Goal: Task Accomplishment & Management: Manage account settings

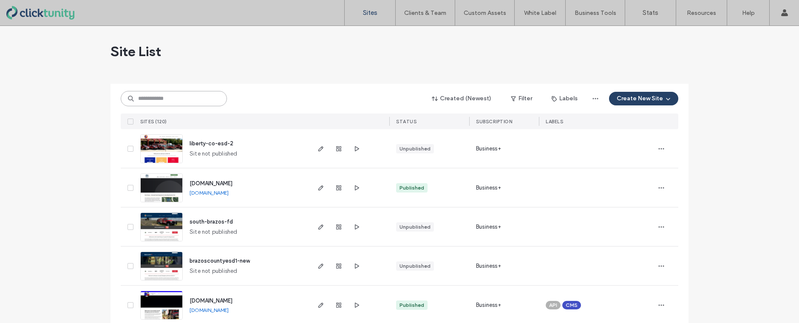
click at [179, 102] on input at bounding box center [174, 98] width 106 height 15
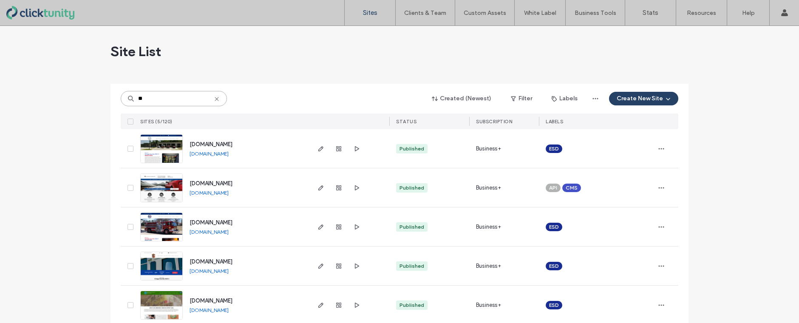
type input "**"
click at [206, 145] on span "[DOMAIN_NAME]" at bounding box center [210, 144] width 43 height 6
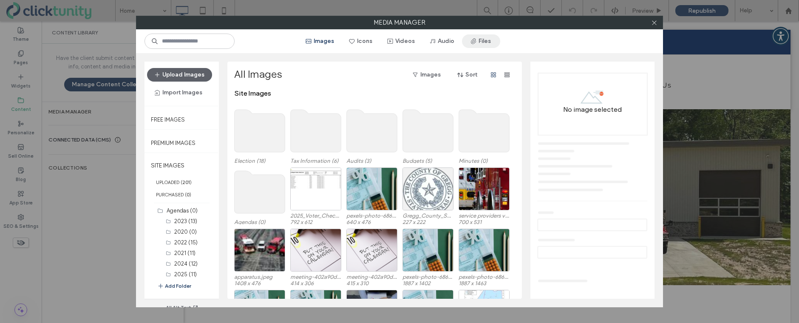
click at [483, 44] on button "Files" at bounding box center [481, 41] width 38 height 14
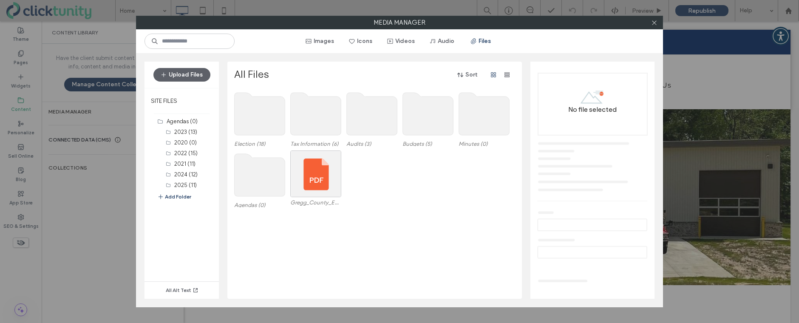
click at [265, 178] on use at bounding box center [259, 175] width 51 height 42
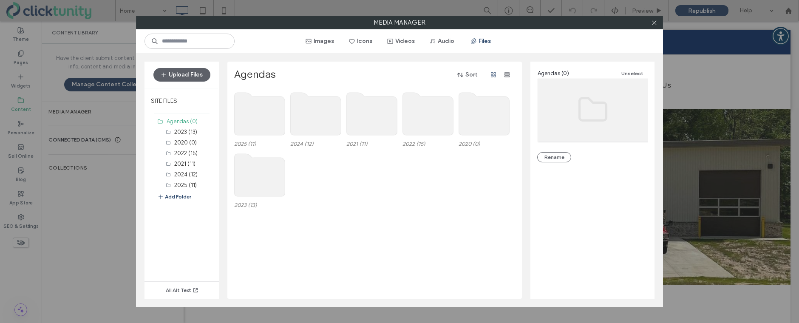
click at [266, 126] on use at bounding box center [259, 114] width 51 height 42
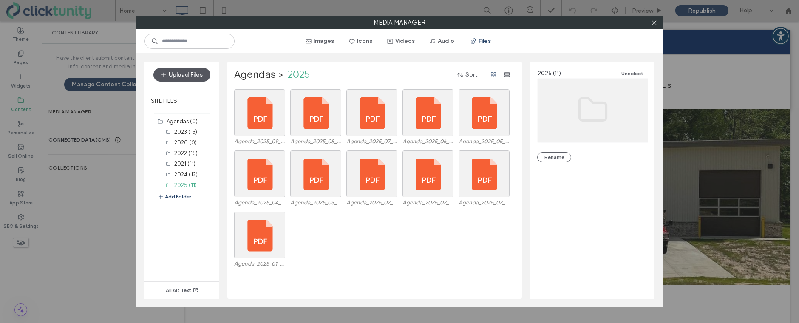
click at [192, 75] on button "Upload Files" at bounding box center [181, 75] width 57 height 14
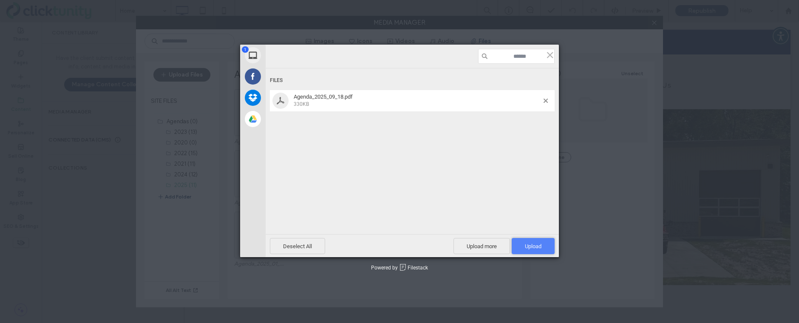
click at [541, 242] on span "Upload 1" at bounding box center [532, 246] width 43 height 16
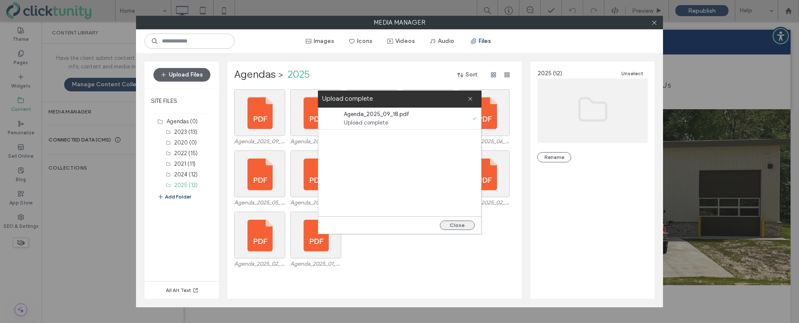
click at [463, 226] on button "Close" at bounding box center [457, 224] width 35 height 9
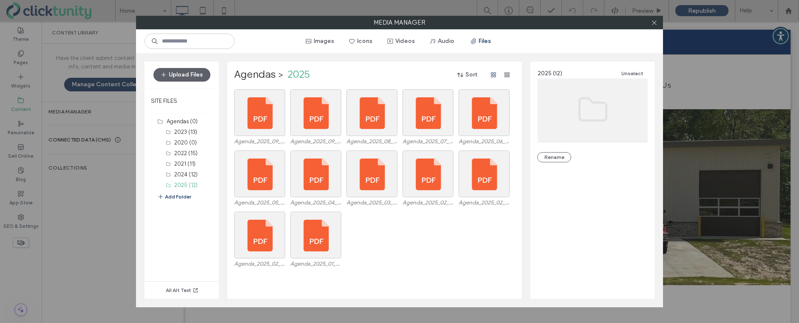
click at [139, 99] on div "Upload Files SITE FILES Agendas (0) 2023 (13) 2020 (0) 2022 (15) 2021 (11) 2024…" at bounding box center [399, 180] width 527 height 254
drag, startPoint x: 168, startPoint y: 101, endPoint x: 173, endPoint y: 101, distance: 5.1
click at [169, 101] on label "SITE FILES" at bounding box center [181, 100] width 74 height 21
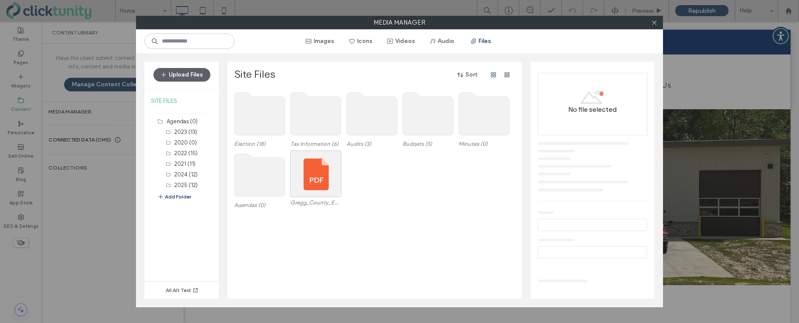
click at [476, 115] on use at bounding box center [484, 114] width 51 height 42
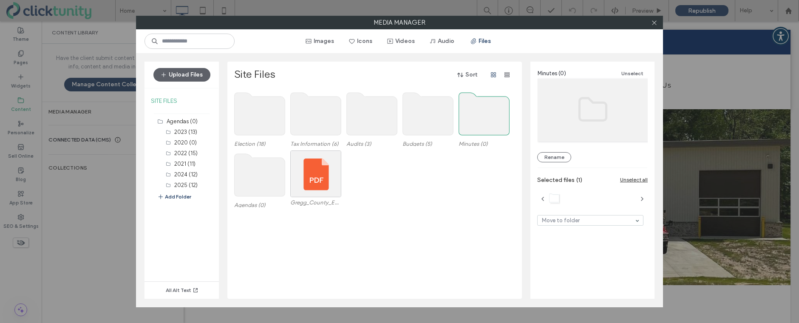
click at [476, 115] on use at bounding box center [484, 114] width 51 height 42
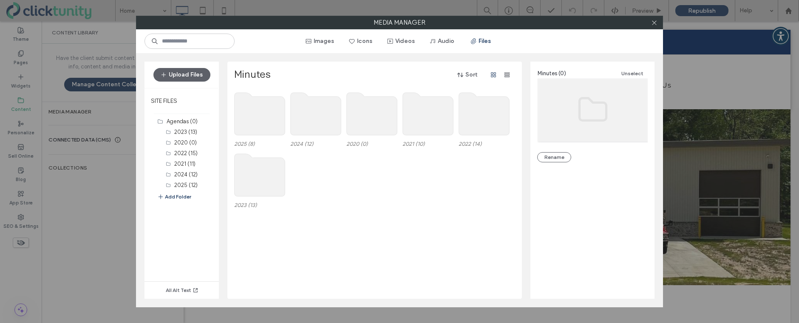
click at [274, 113] on use at bounding box center [259, 114] width 51 height 42
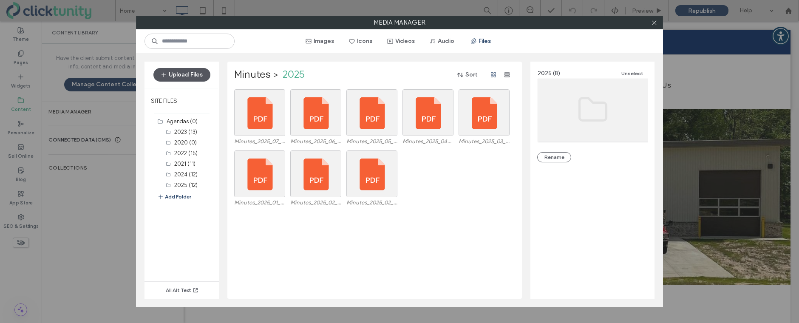
click at [189, 77] on button "Upload Files" at bounding box center [181, 75] width 57 height 14
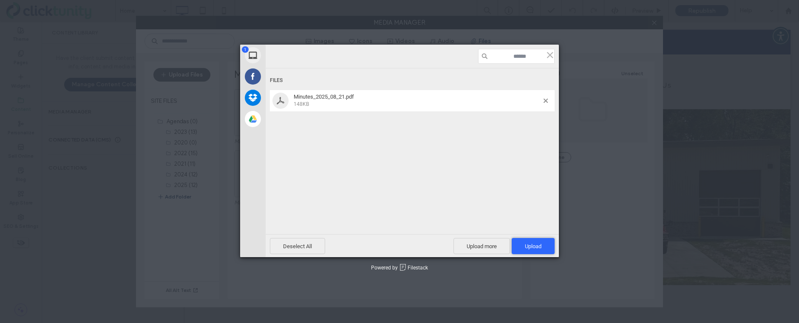
click at [539, 243] on span "Upload 1" at bounding box center [533, 246] width 17 height 6
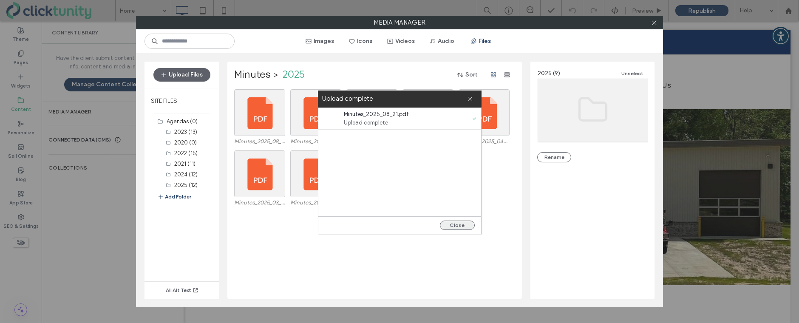
click at [460, 227] on button "Close" at bounding box center [457, 224] width 35 height 9
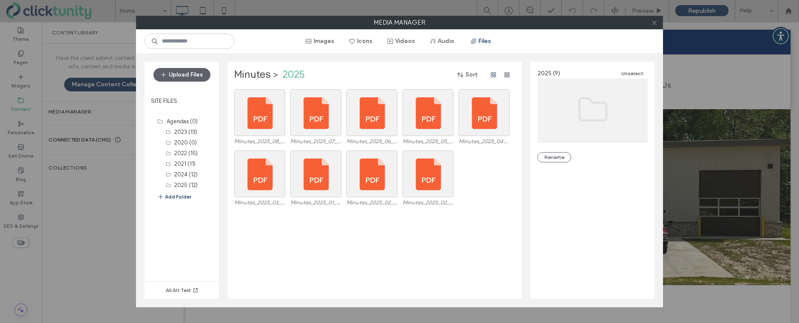
click at [655, 24] on icon at bounding box center [654, 23] width 6 height 6
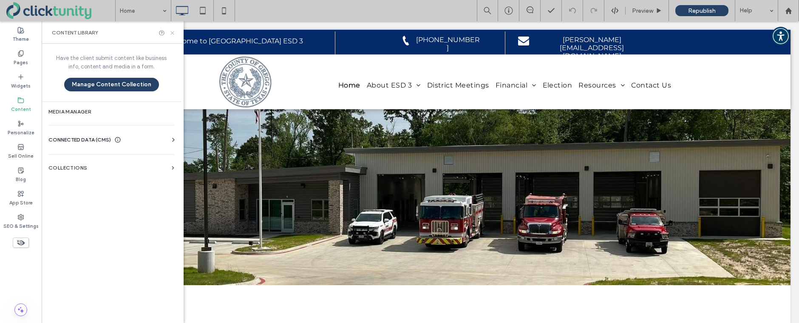
click at [173, 33] on icon at bounding box center [172, 33] width 6 height 6
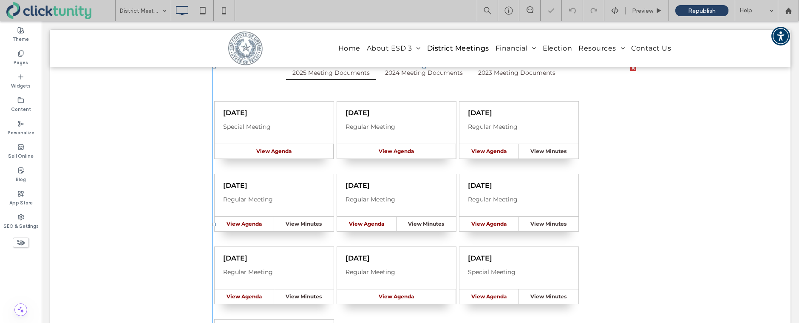
scroll to position [161, 0]
click at [336, 166] on span at bounding box center [423, 222] width 423 height 318
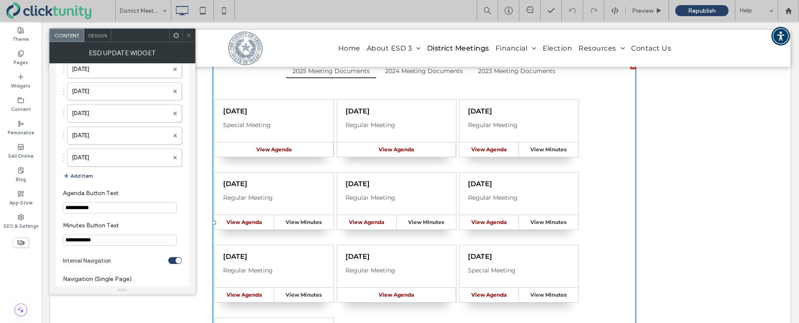
scroll to position [1049, 0]
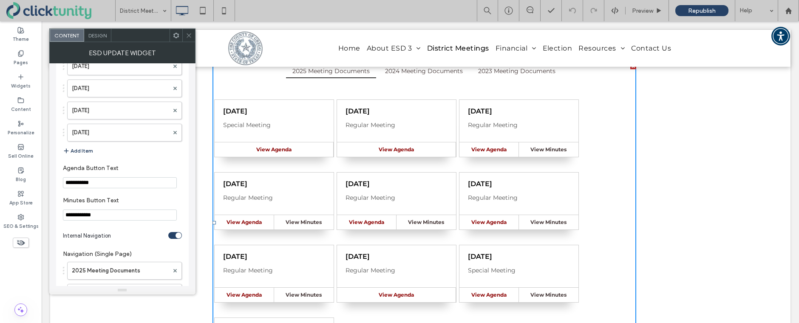
click at [75, 152] on button "Add Item" at bounding box center [78, 151] width 30 height 10
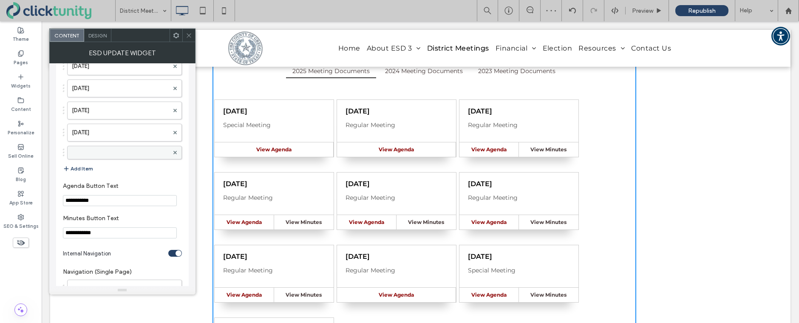
click at [86, 154] on label at bounding box center [120, 152] width 97 height 8
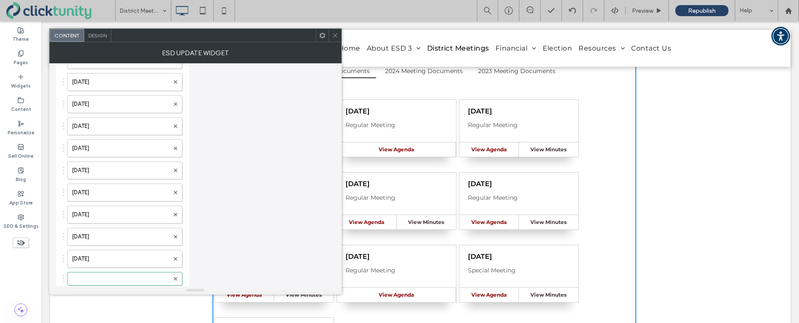
scroll to position [921, 0]
click at [91, 278] on label at bounding box center [120, 280] width 97 height 8
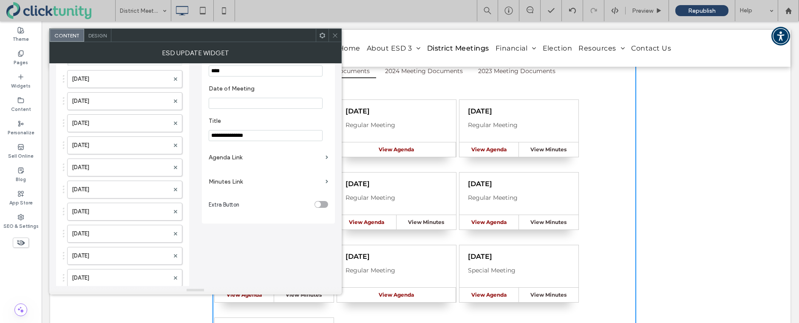
scroll to position [0, 0]
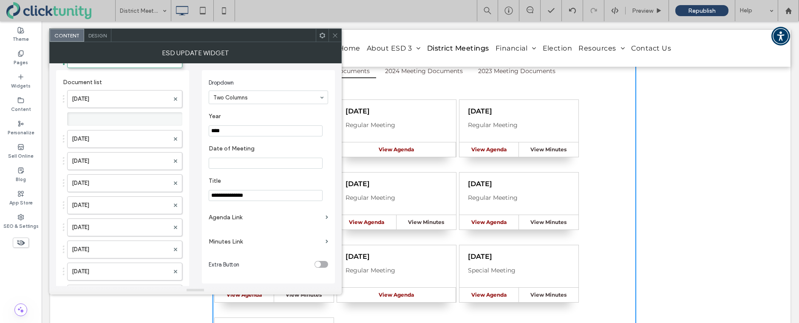
drag, startPoint x: 92, startPoint y: 279, endPoint x: 122, endPoint y: 54, distance: 226.2
drag, startPoint x: 95, startPoint y: 118, endPoint x: 97, endPoint y: 93, distance: 25.2
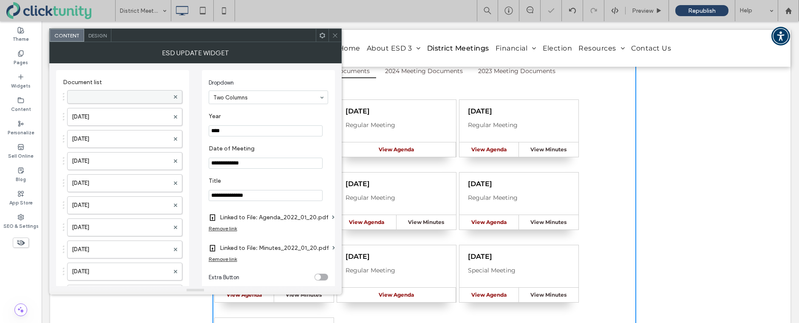
click at [95, 97] on label at bounding box center [120, 97] width 97 height 8
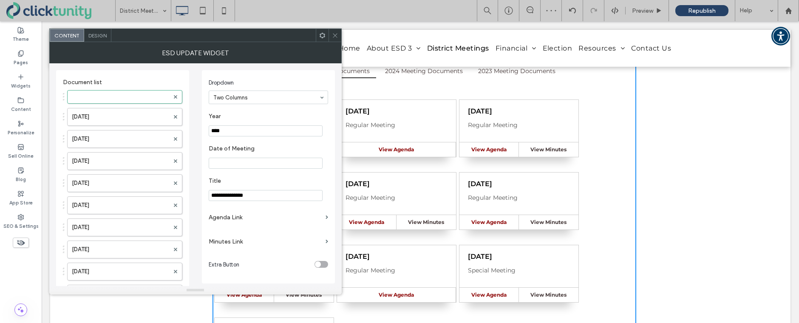
drag, startPoint x: 223, startPoint y: 131, endPoint x: 228, endPoint y: 131, distance: 5.1
click at [228, 131] on input "****" at bounding box center [266, 130] width 114 height 11
type input "****"
click at [232, 162] on input "Date of Meeting" at bounding box center [266, 163] width 114 height 11
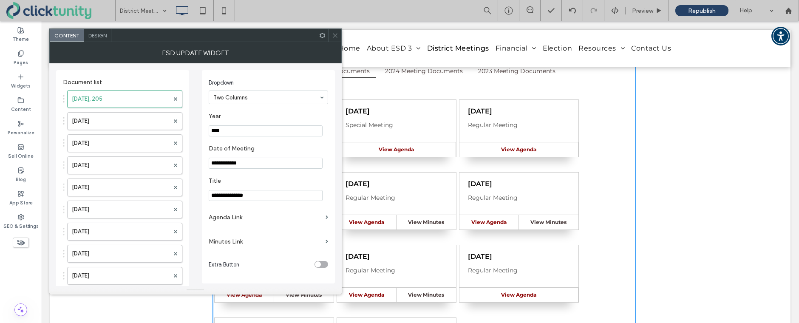
type input "**********"
click at [239, 217] on label "Agenda Link" at bounding box center [265, 217] width 113 height 16
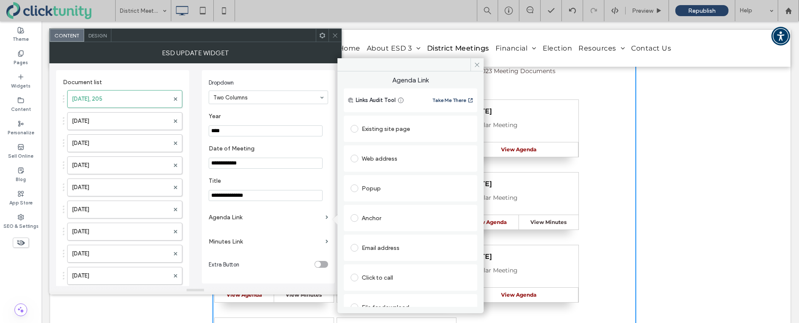
scroll to position [14, 0]
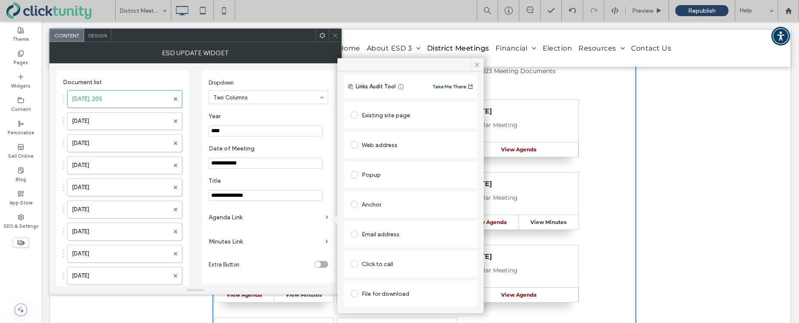
drag, startPoint x: 354, startPoint y: 291, endPoint x: 359, endPoint y: 291, distance: 5.2
click at [356, 291] on span at bounding box center [354, 294] width 8 height 8
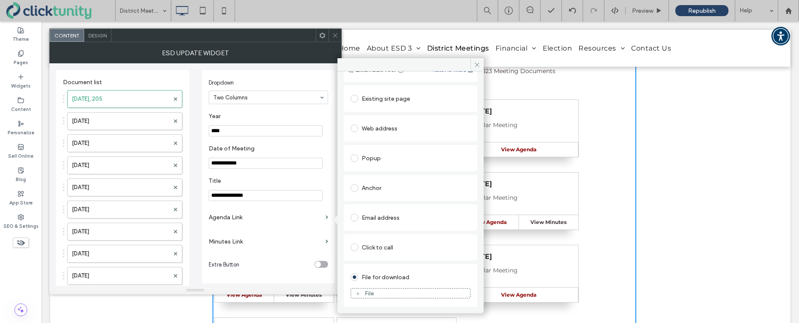
click at [365, 291] on div "File" at bounding box center [368, 293] width 9 height 7
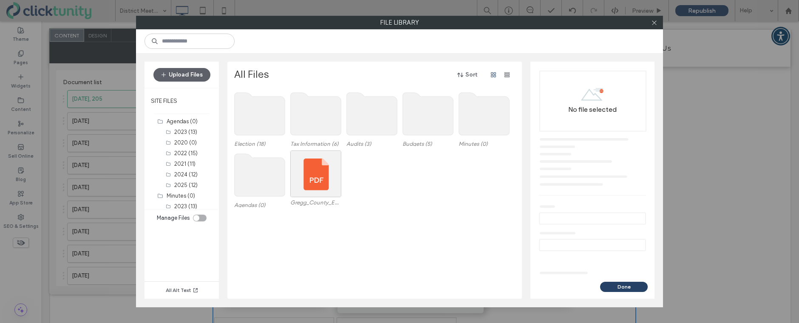
click at [261, 179] on use at bounding box center [259, 175] width 51 height 42
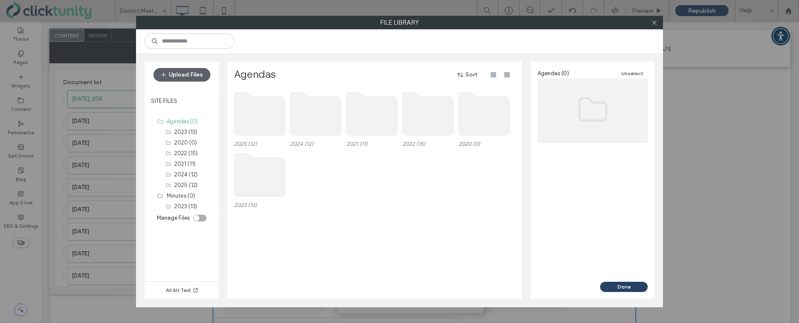
click at [260, 122] on use at bounding box center [259, 114] width 51 height 42
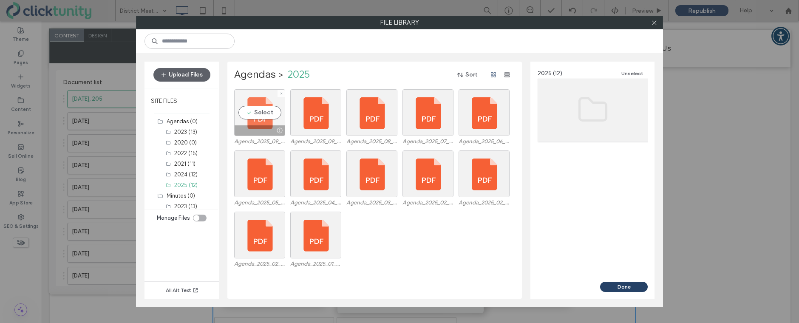
click at [260, 117] on div "Select" at bounding box center [259, 112] width 51 height 47
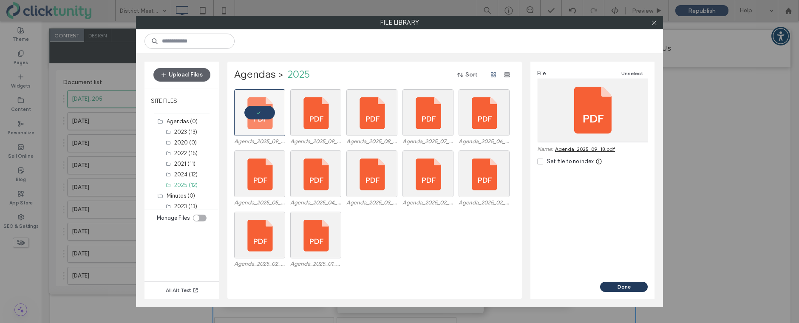
click at [608, 287] on button "Done" at bounding box center [624, 287] width 48 height 10
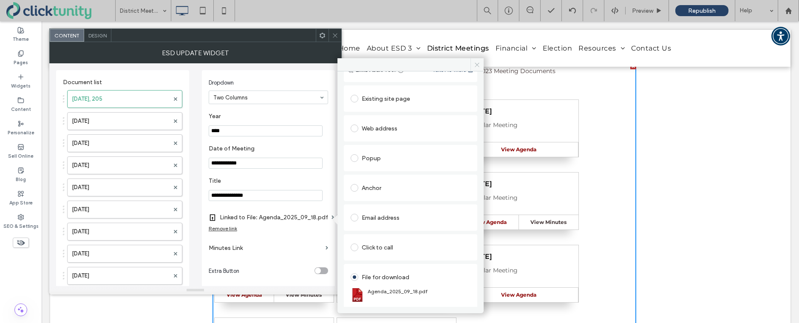
click at [477, 63] on icon at bounding box center [477, 65] width 6 height 6
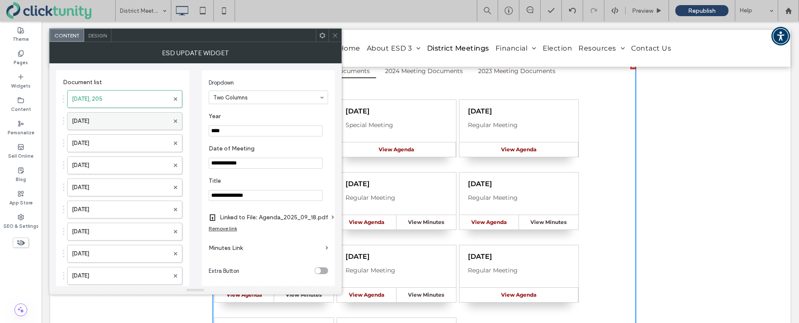
click at [136, 122] on label "Sep. 15, 2025" at bounding box center [120, 121] width 97 height 17
click at [296, 220] on label "Linked to File: Agenda_2025_09_15_special.pdf" at bounding box center [279, 217] width 119 height 16
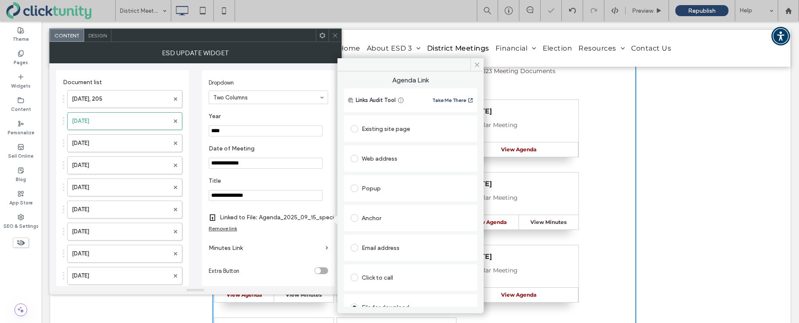
scroll to position [55, 0]
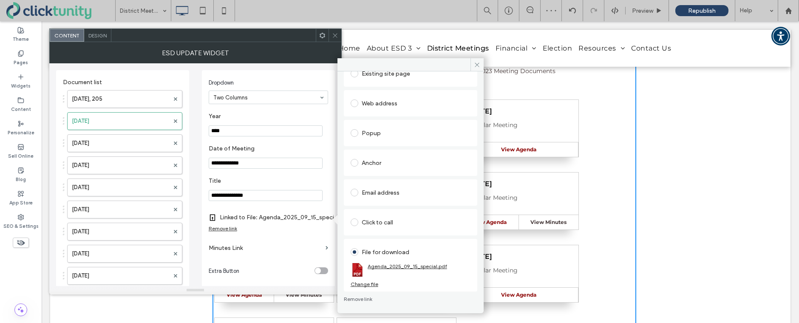
click at [384, 268] on link "Agenda_2025_09_15_special.pdf" at bounding box center [406, 266] width 79 height 6
drag, startPoint x: 477, startPoint y: 66, endPoint x: 436, endPoint y: 47, distance: 45.0
click at [477, 66] on icon at bounding box center [477, 65] width 6 height 6
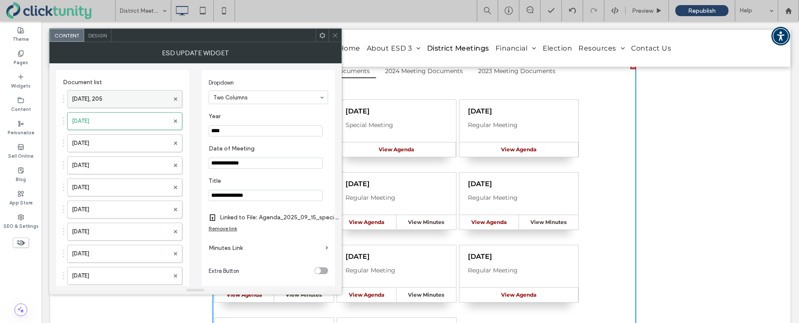
click at [136, 99] on label "Sep. 18, 205" at bounding box center [120, 98] width 97 height 17
click at [335, 38] on span at bounding box center [335, 35] width 6 height 13
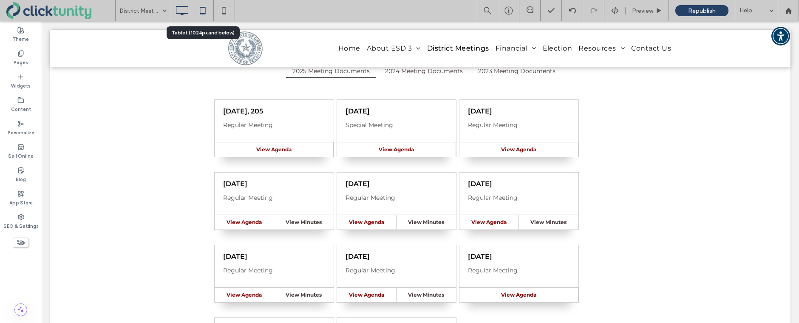
drag, startPoint x: 203, startPoint y: 13, endPoint x: 227, endPoint y: 13, distance: 23.8
click at [203, 13] on icon at bounding box center [202, 10] width 17 height 17
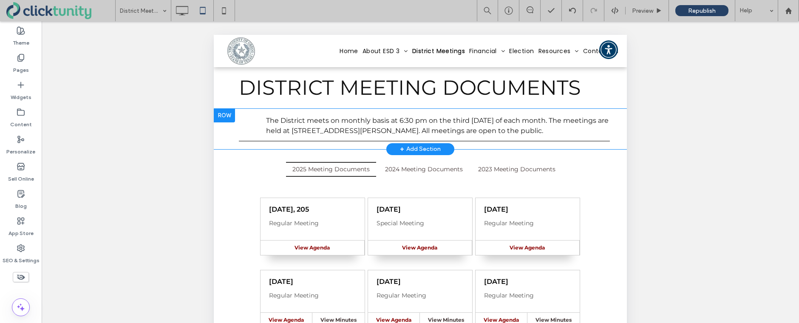
scroll to position [57, 0]
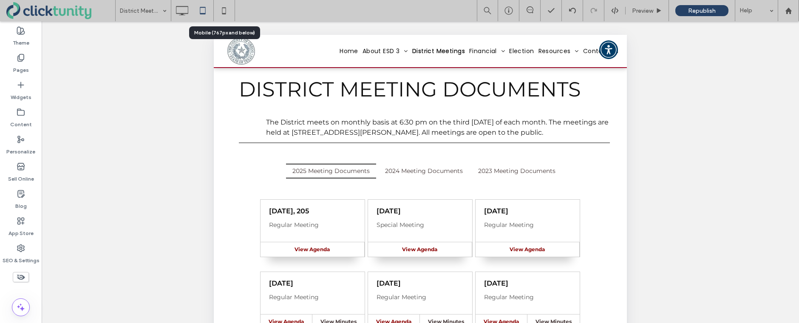
drag, startPoint x: 225, startPoint y: 12, endPoint x: 294, endPoint y: 68, distance: 88.6
click at [225, 12] on icon at bounding box center [223, 10] width 17 height 17
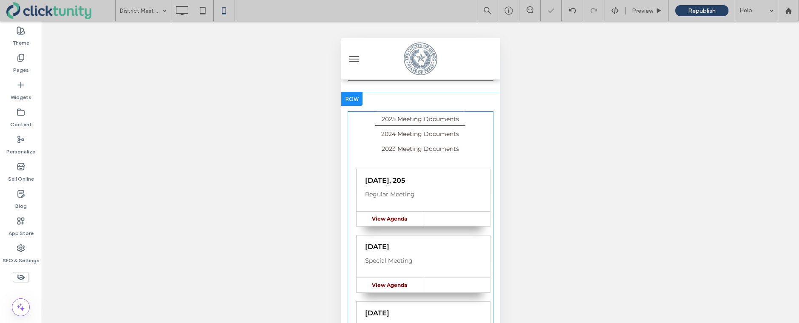
scroll to position [134, 0]
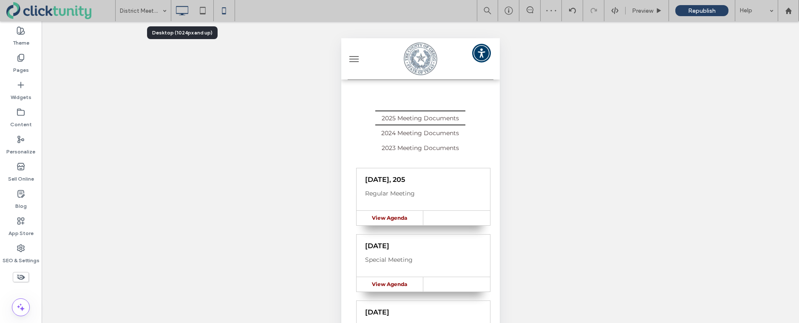
click at [181, 17] on icon at bounding box center [181, 10] width 17 height 17
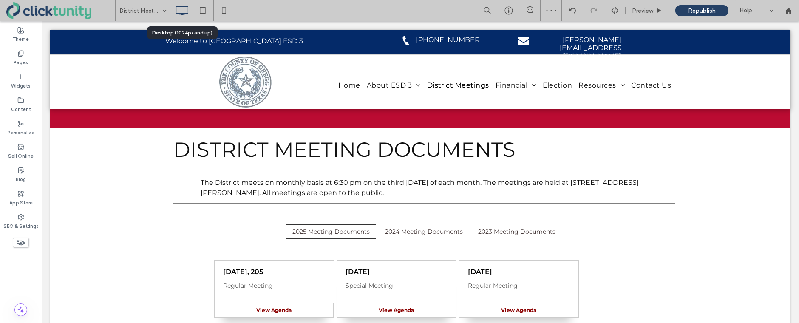
scroll to position [0, 0]
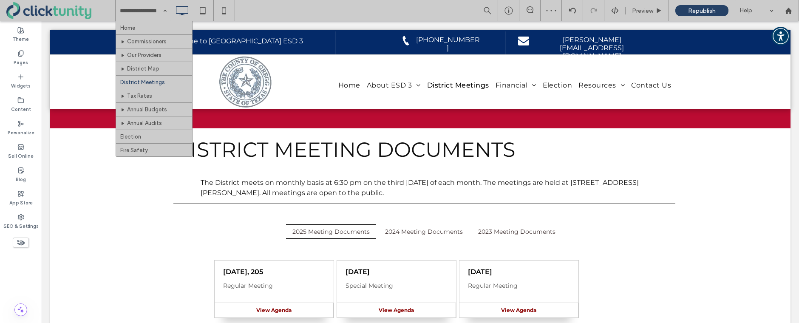
drag, startPoint x: 156, startPoint y: 23, endPoint x: 175, endPoint y: 24, distance: 18.7
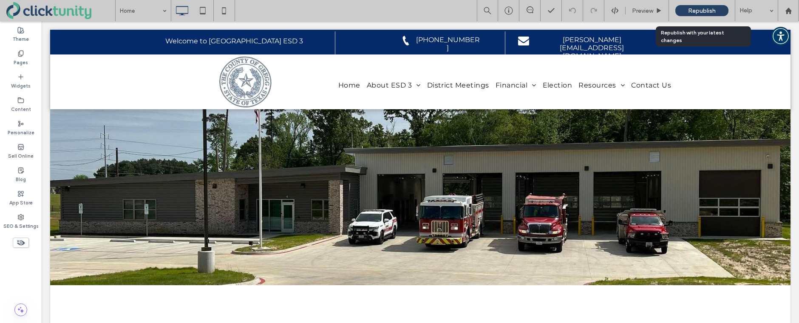
click at [695, 14] on span "Republish" at bounding box center [702, 10] width 28 height 7
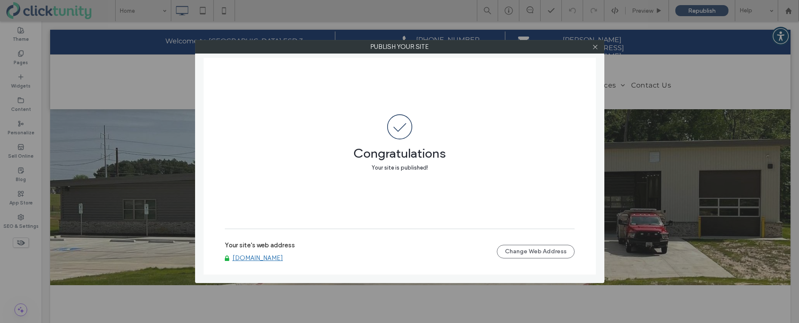
drag, startPoint x: 250, startPoint y: 267, endPoint x: 253, endPoint y: 260, distance: 7.2
click at [250, 265] on div "Your site's web address www.gcesd3.com Change Web Address" at bounding box center [400, 252] width 350 height 46
click at [254, 256] on link "[DOMAIN_NAME]" at bounding box center [257, 258] width 51 height 8
click at [596, 48] on icon at bounding box center [595, 47] width 6 height 6
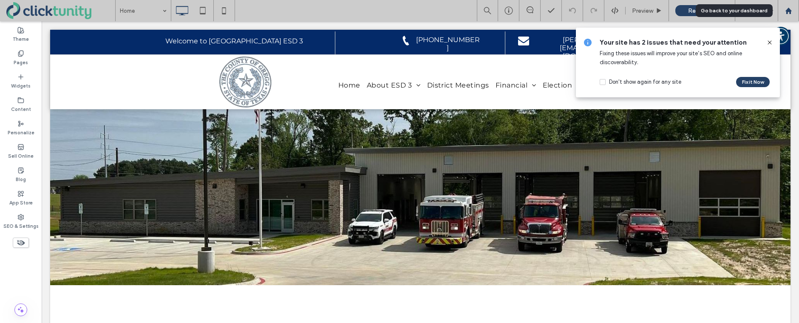
click at [787, 14] on icon at bounding box center [788, 10] width 7 height 7
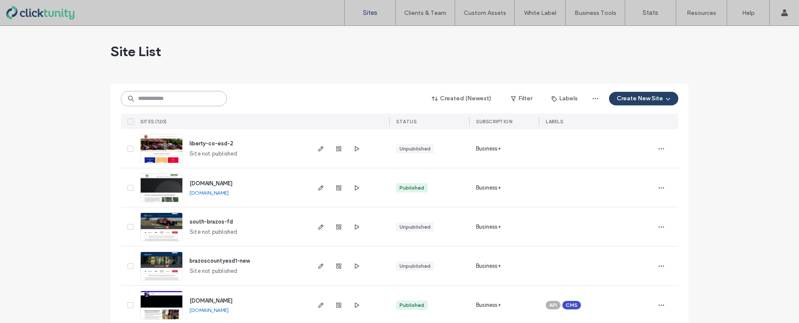
click at [187, 102] on input at bounding box center [174, 98] width 106 height 15
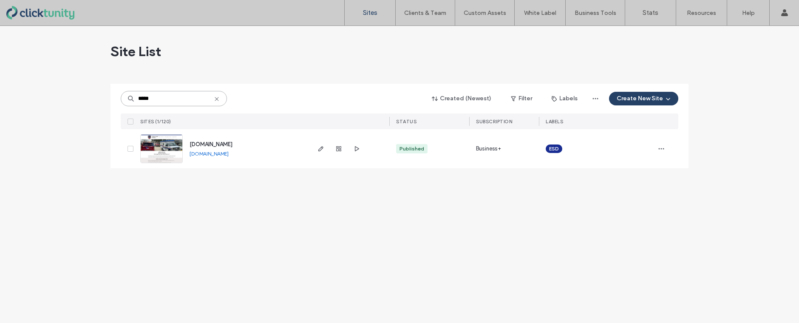
type input "*****"
click at [203, 146] on span "[DOMAIN_NAME]" at bounding box center [210, 144] width 43 height 6
